Goal: Information Seeking & Learning: Check status

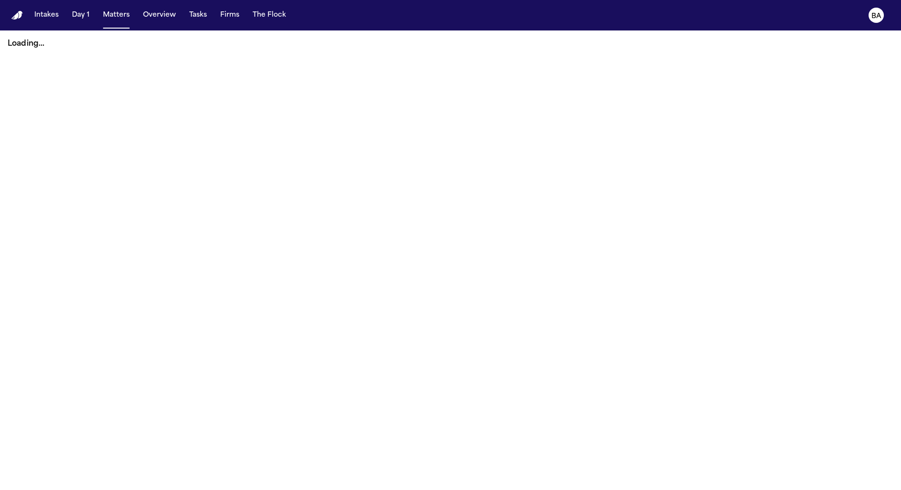
click at [53, 19] on button "Intakes" at bounding box center [46, 15] width 32 height 17
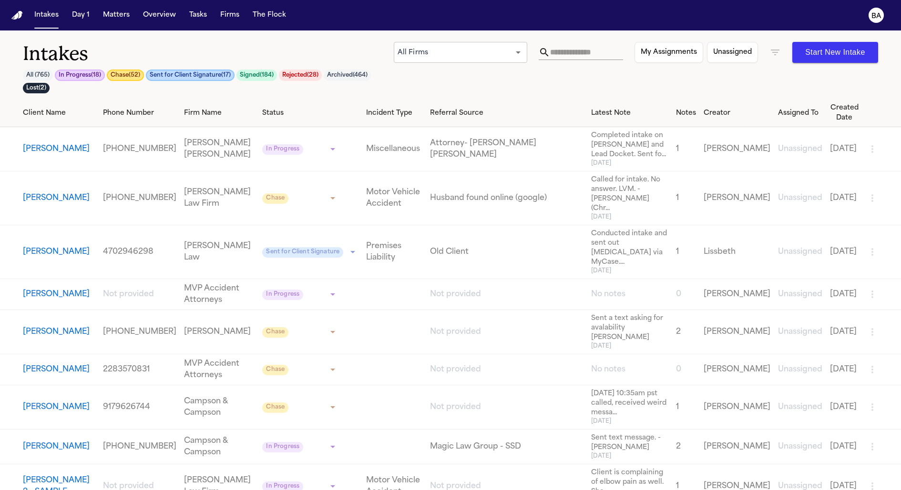
click at [53, 146] on button "[PERSON_NAME]" at bounding box center [56, 148] width 67 height 11
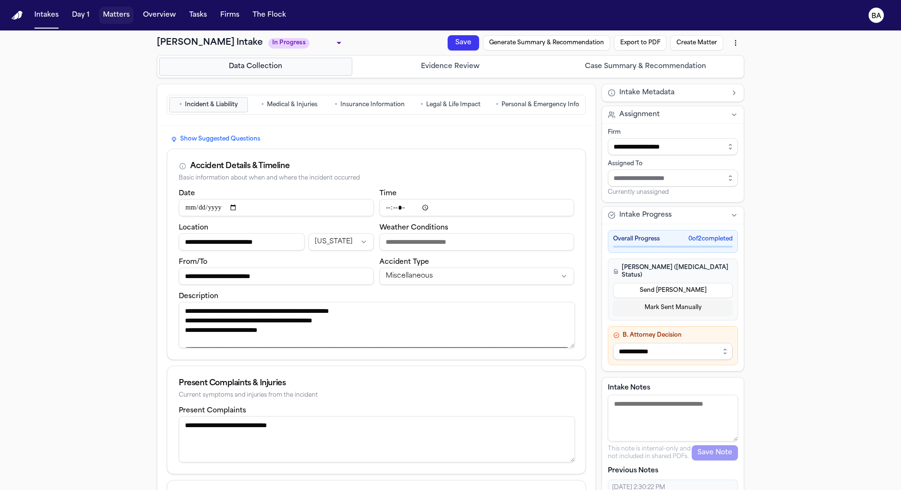
click at [121, 18] on button "Matters" at bounding box center [116, 15] width 34 height 17
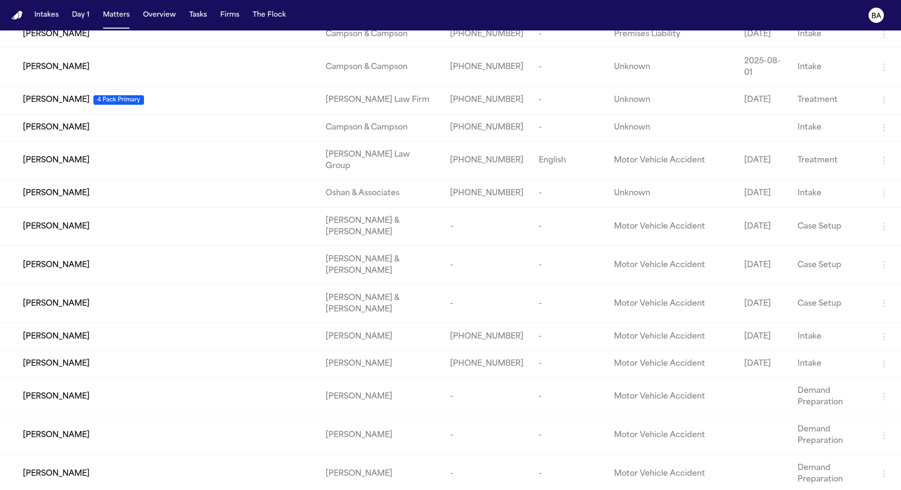
scroll to position [1532, 0]
click at [70, 105] on span "[PERSON_NAME]" at bounding box center [56, 99] width 67 height 11
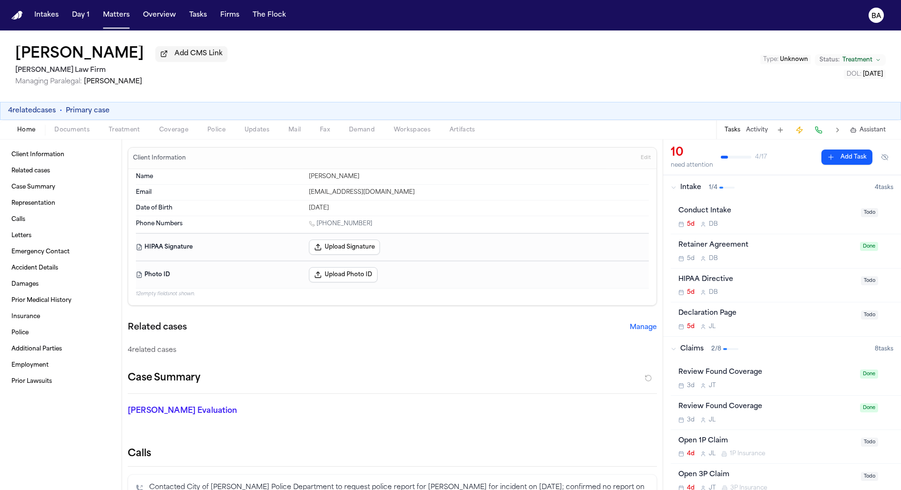
click at [44, 111] on button "4 related cases" at bounding box center [32, 111] width 48 height 10
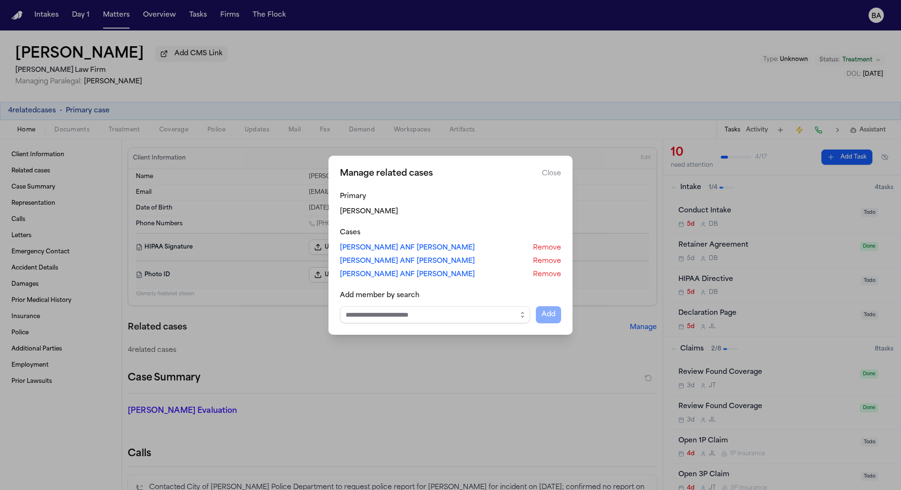
click at [187, 85] on button "Close manage related cases" at bounding box center [450, 245] width 901 height 490
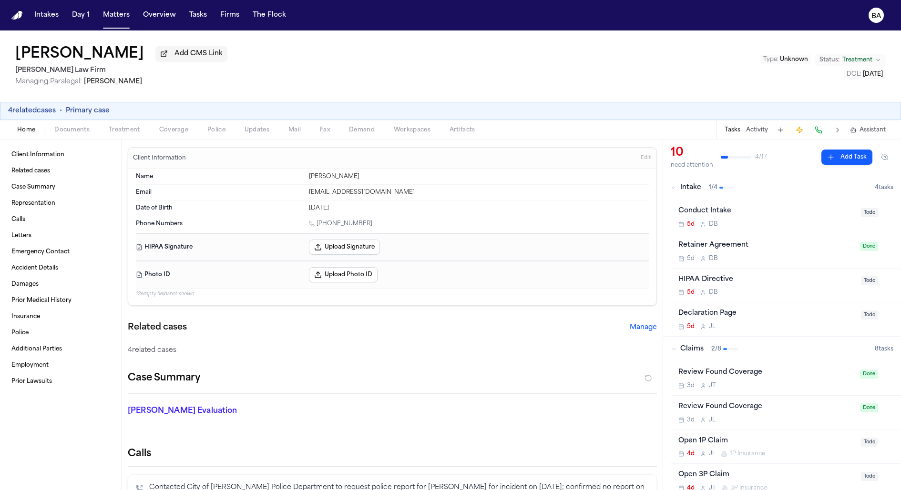
click at [91, 131] on button "Documents" at bounding box center [72, 129] width 54 height 11
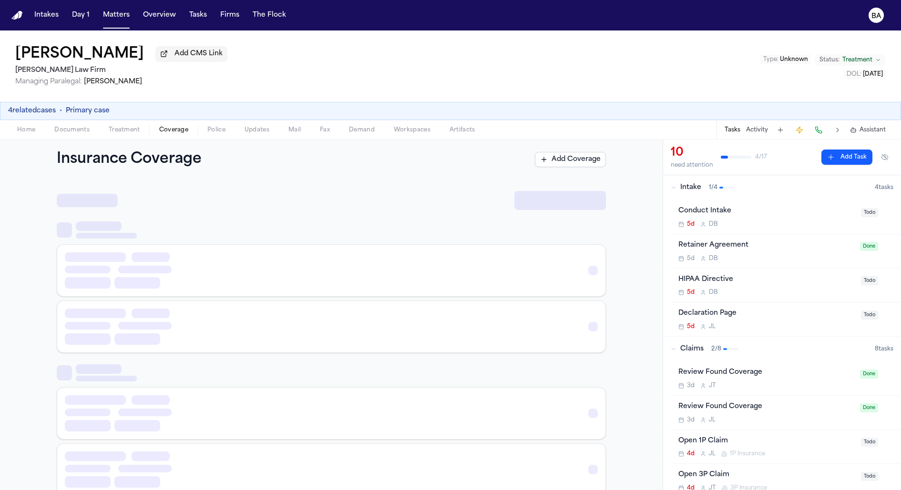
click at [180, 133] on span "Coverage" at bounding box center [173, 130] width 29 height 8
